Goal: Find specific page/section

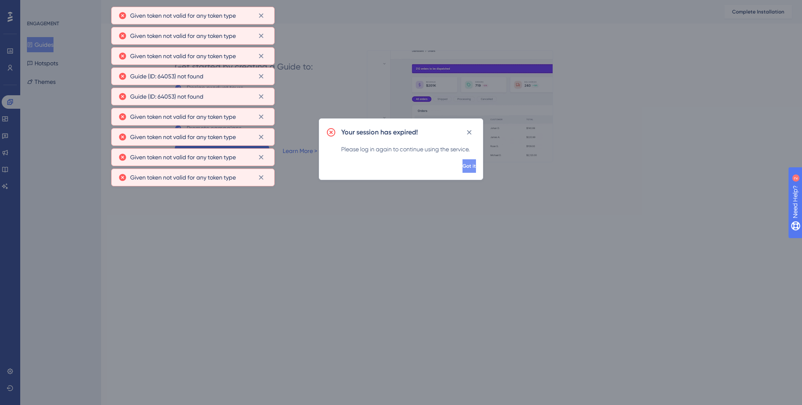
click at [463, 166] on button "Got it" at bounding box center [469, 165] width 13 height 13
